Goal: Transaction & Acquisition: Purchase product/service

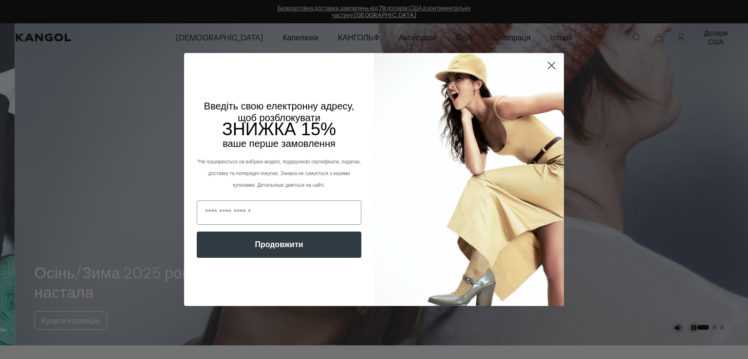
drag, startPoint x: 544, startPoint y: 63, endPoint x: 574, endPoint y: 55, distance: 31.0
click at [544, 63] on circle "Закрити діалогове вікно" at bounding box center [551, 65] width 16 height 16
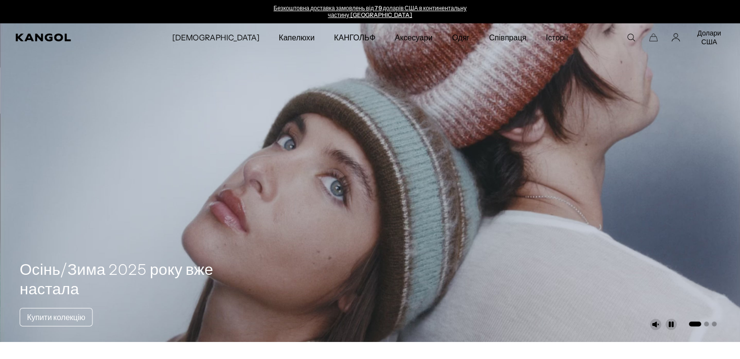
click at [649, 34] on icon "Кошик" at bounding box center [653, 37] width 9 height 9
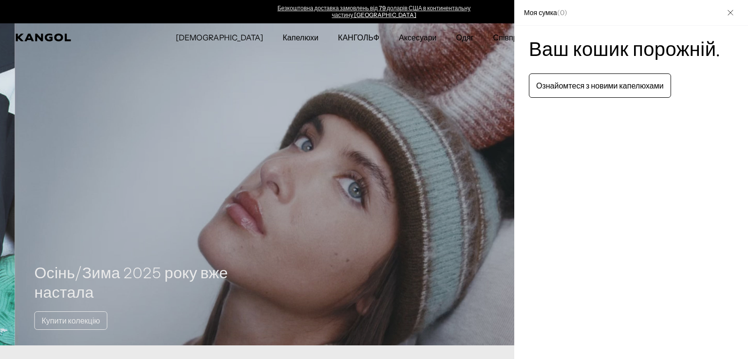
click at [727, 15] on icon "Закрити" at bounding box center [730, 13] width 6 height 6
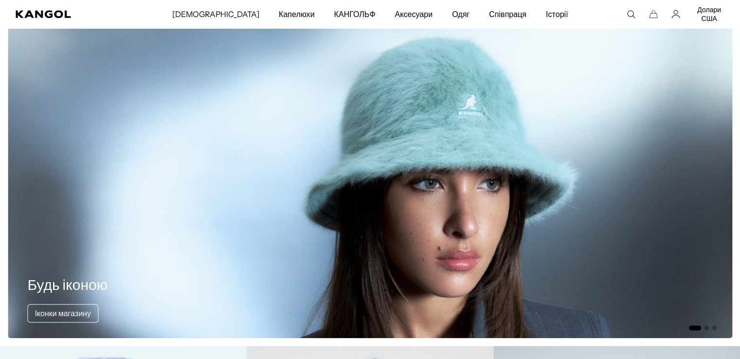
scroll to position [535, 0]
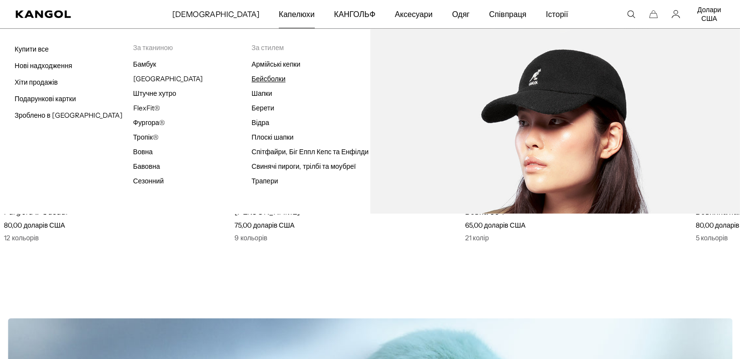
click at [272, 77] on font "Бейсболки" at bounding box center [269, 78] width 34 height 9
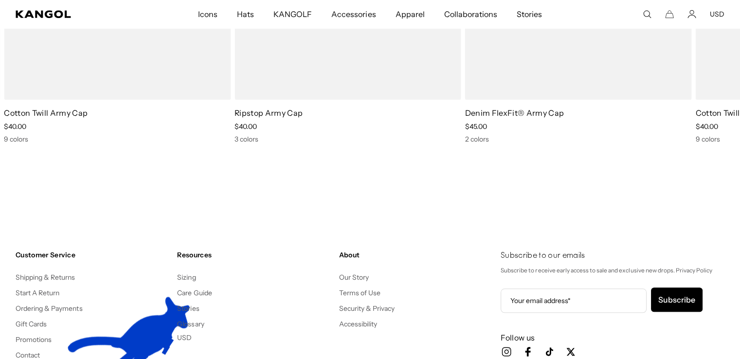
scroll to position [1022, 0]
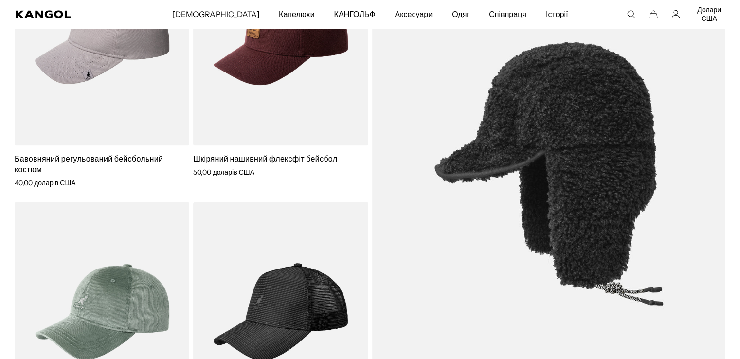
scroll to position [1382, 0]
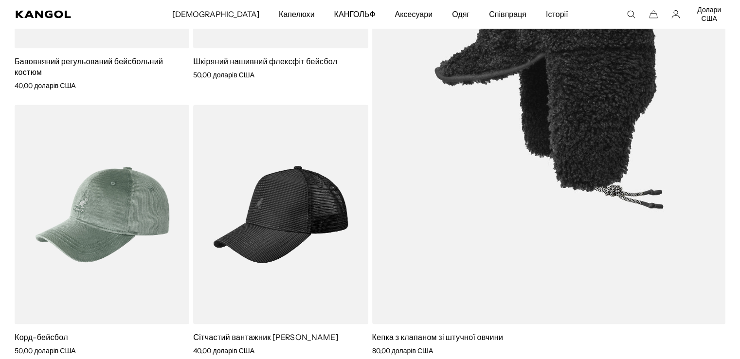
click at [547, 122] on img at bounding box center [549, 77] width 354 height 496
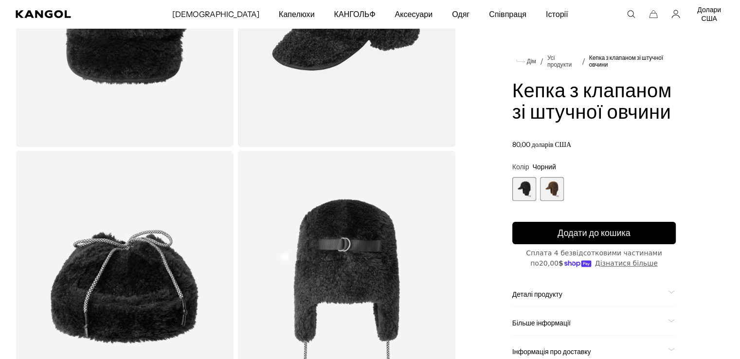
scroll to position [292, 0]
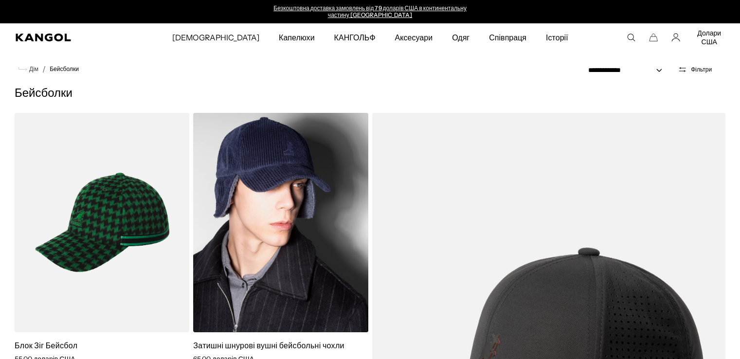
click at [283, 158] on img at bounding box center [280, 223] width 175 height 220
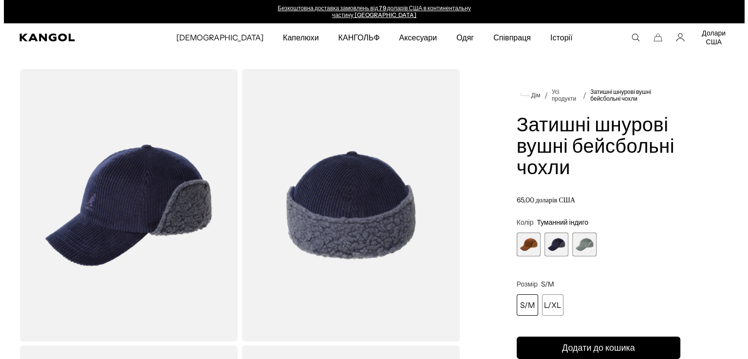
scroll to position [146, 0]
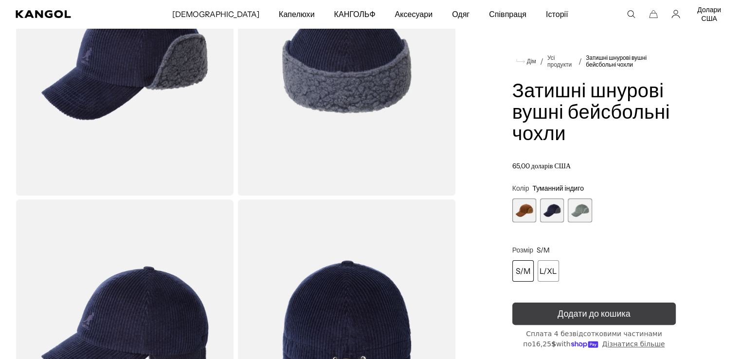
click at [605, 319] on font "Додати до кошика" at bounding box center [594, 314] width 73 height 11
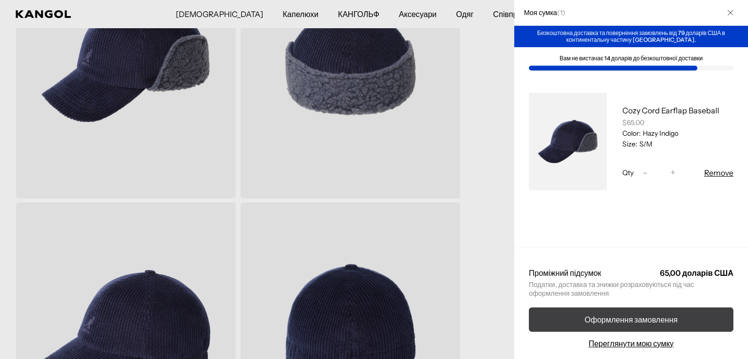
click at [620, 315] on font "Оформлення замовлення" at bounding box center [631, 320] width 93 height 10
